Goal: Information Seeking & Learning: Understand process/instructions

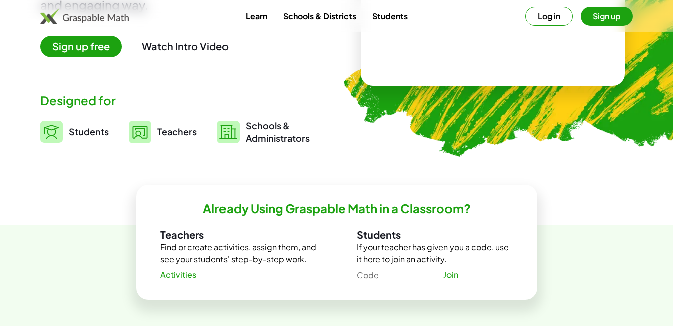
scroll to position [201, 0]
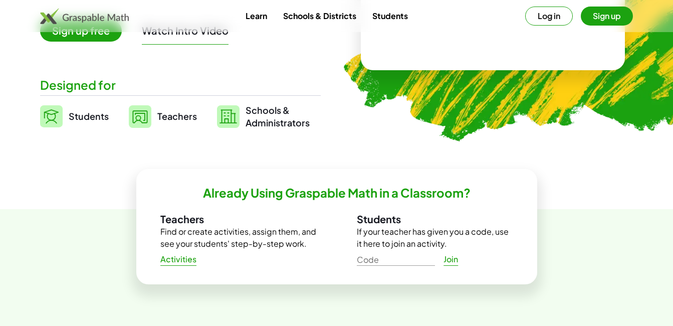
click at [164, 117] on span "Teachers" at bounding box center [177, 116] width 40 height 12
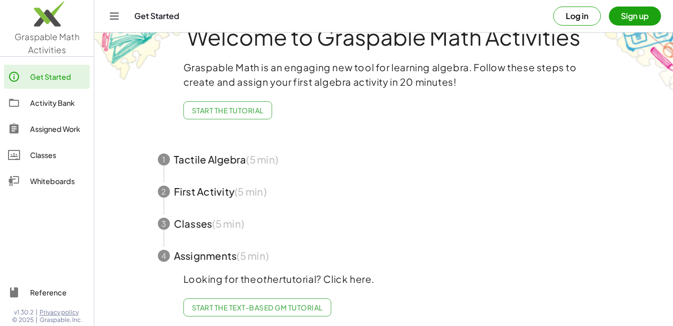
scroll to position [42, 0]
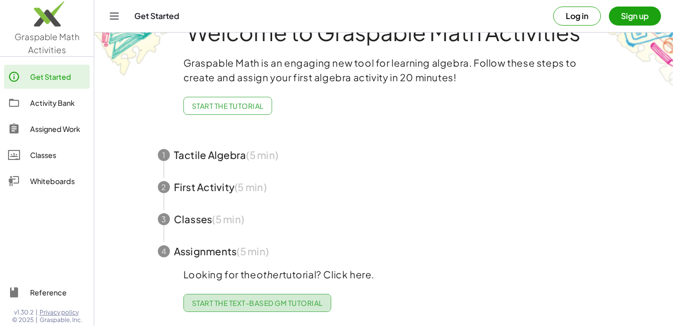
click at [247, 298] on span "Start the Text-based GM Tutorial" at bounding box center [257, 302] width 131 height 9
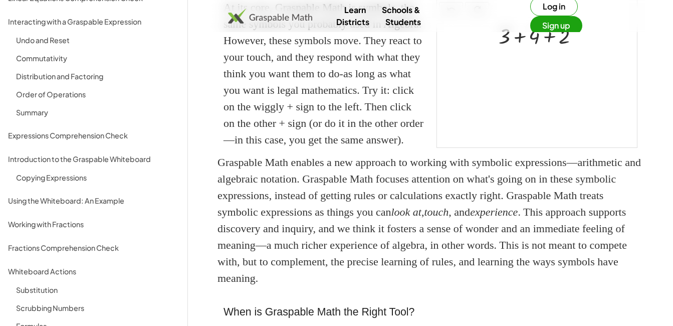
scroll to position [301, 0]
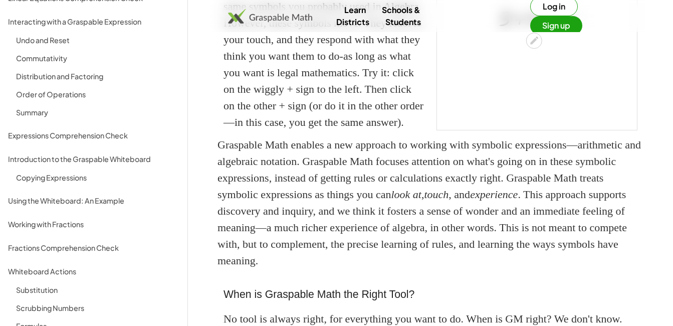
click at [516, 32] on div at bounding box center [543, 18] width 99 height 28
click at [521, 32] on div at bounding box center [543, 18] width 99 height 28
click at [533, 60] on div at bounding box center [543, 46] width 99 height 28
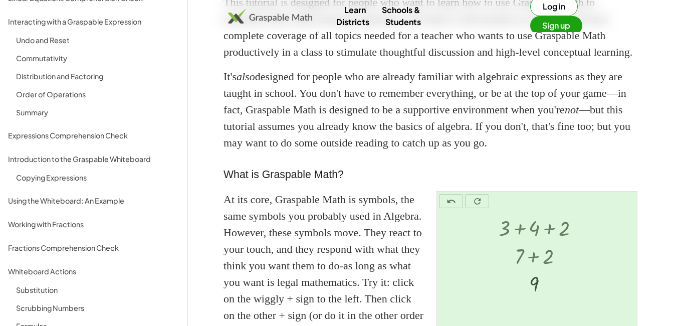
scroll to position [0, 0]
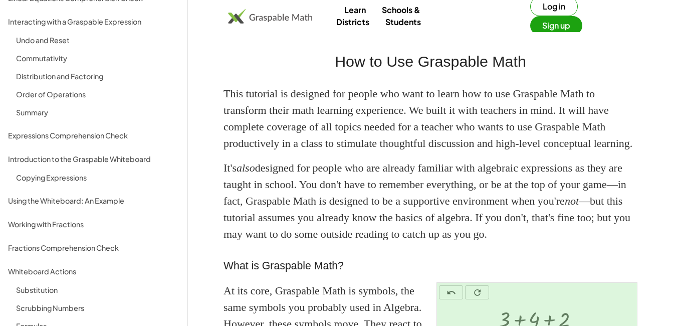
click at [73, 96] on div "Order of Operations" at bounding box center [97, 94] width 163 height 12
